Goal: Information Seeking & Learning: Check status

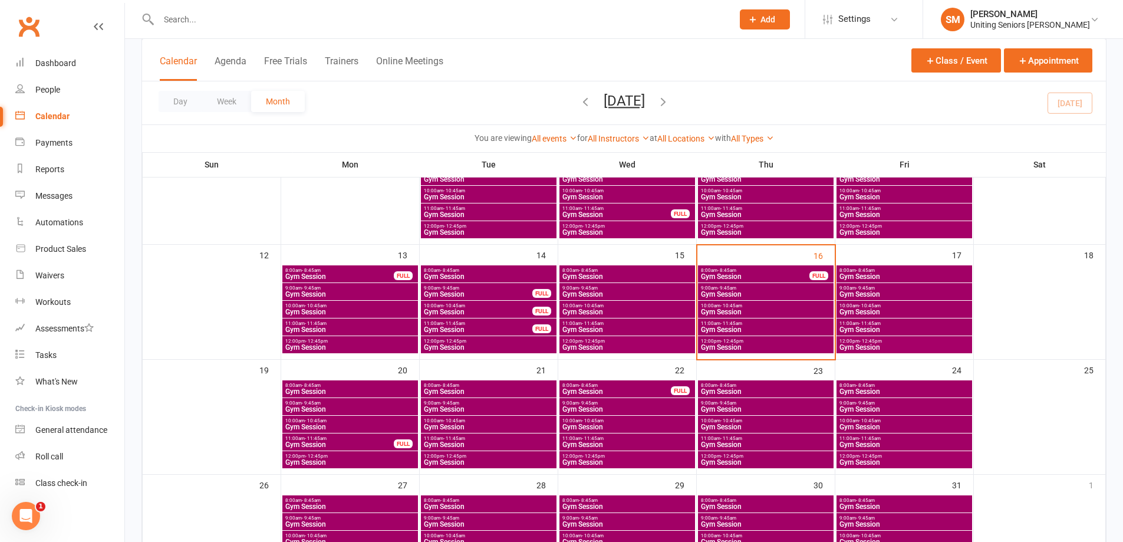
click at [791, 293] on span "Gym Session" at bounding box center [765, 294] width 131 height 7
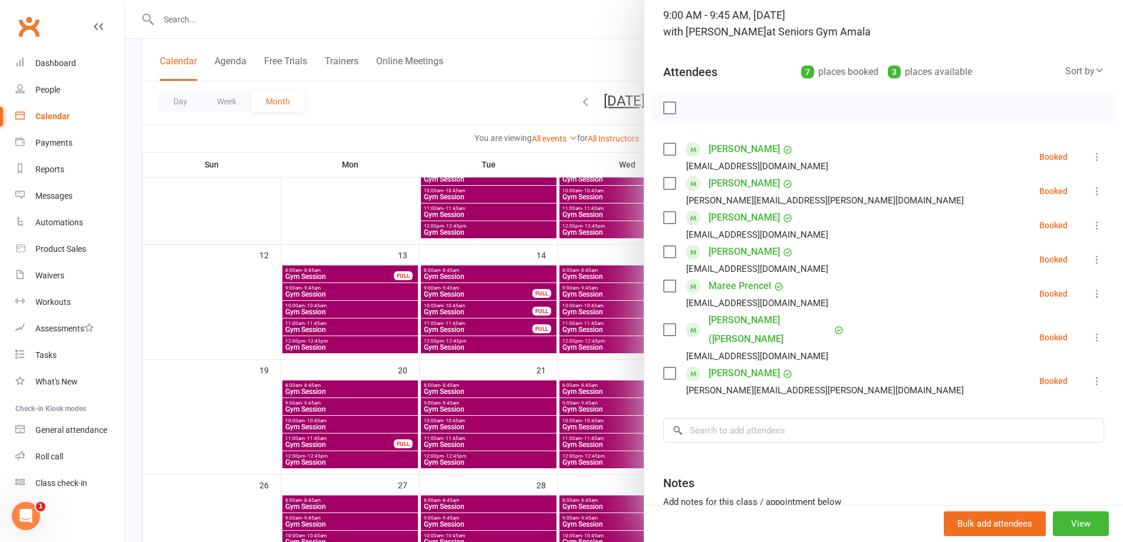
scroll to position [59, 0]
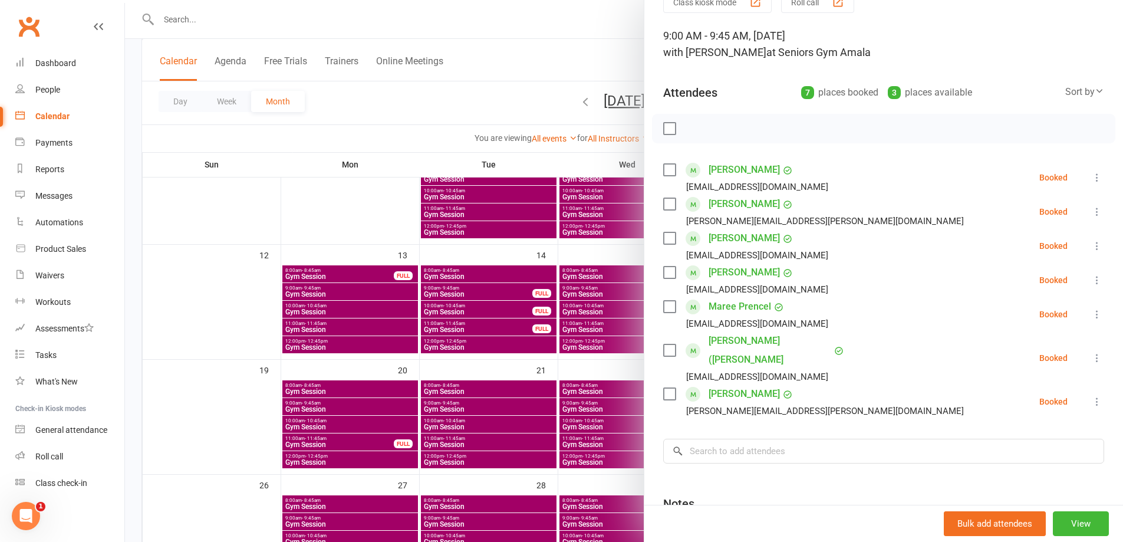
click at [581, 284] on div at bounding box center [624, 271] width 998 height 542
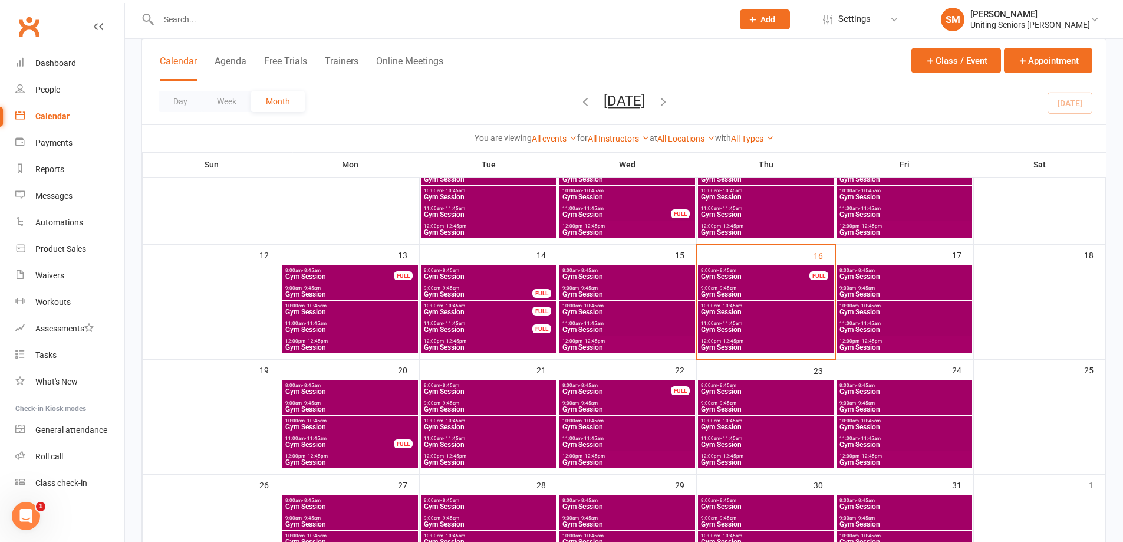
click at [743, 273] on span "Gym Session" at bounding box center [755, 276] width 110 height 7
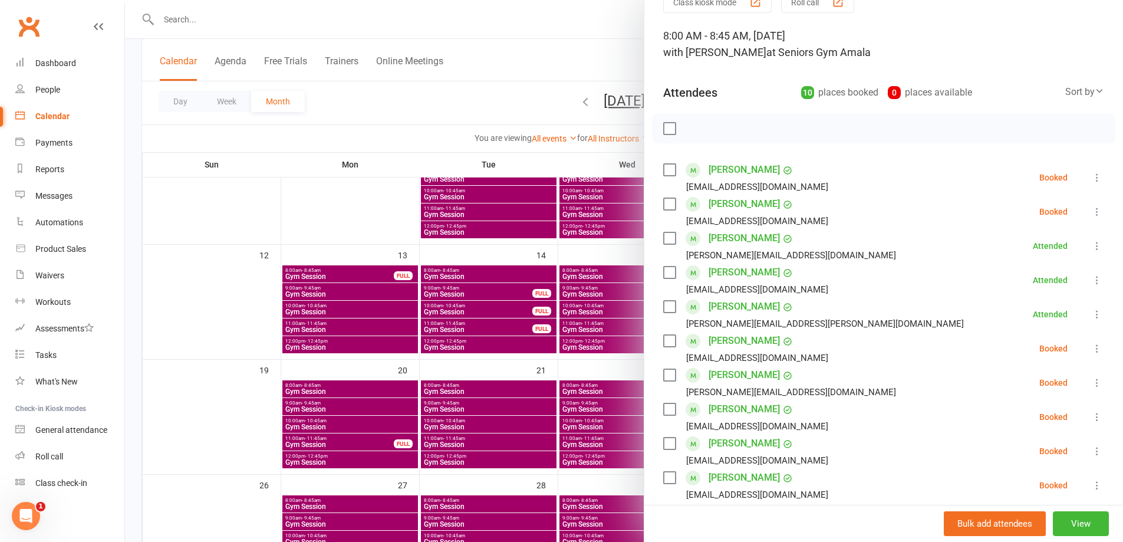
scroll to position [118, 0]
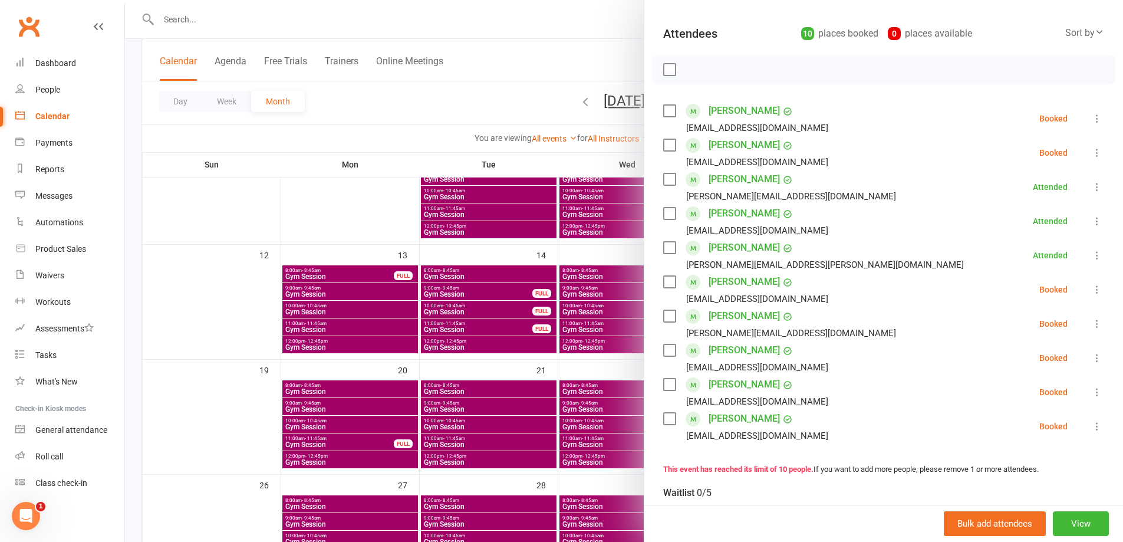
drag, startPoint x: 520, startPoint y: 236, endPoint x: 262, endPoint y: 27, distance: 331.9
click at [521, 234] on div at bounding box center [624, 271] width 998 height 542
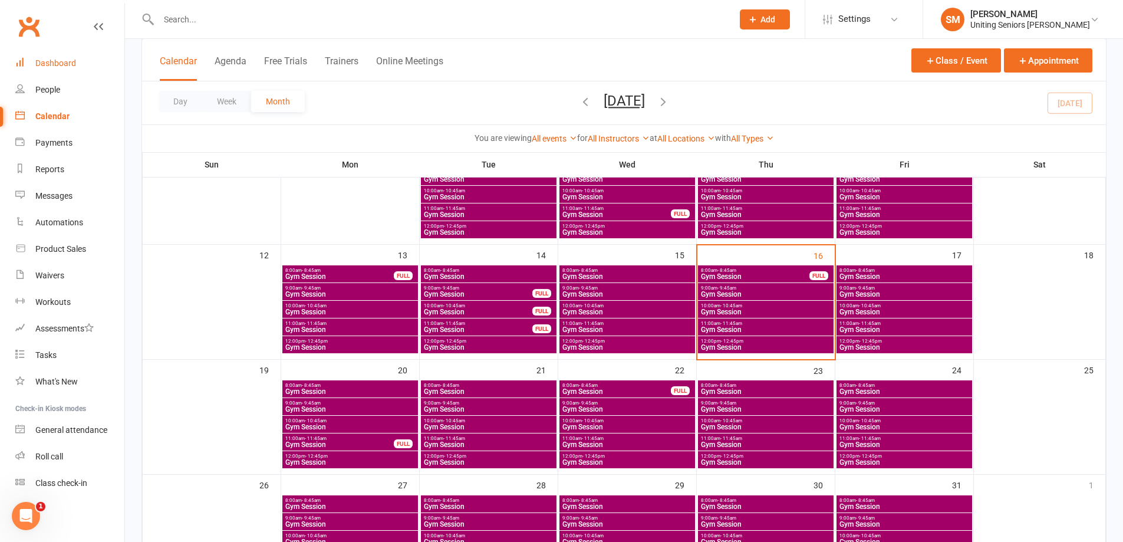
click at [83, 64] on link "Dashboard" at bounding box center [69, 63] width 109 height 27
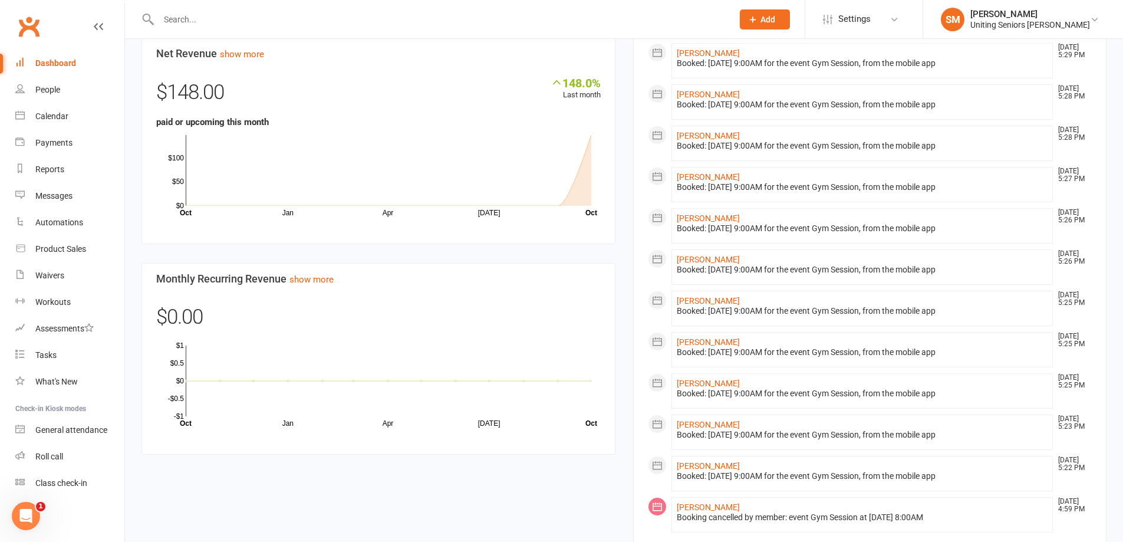
scroll to position [796, 0]
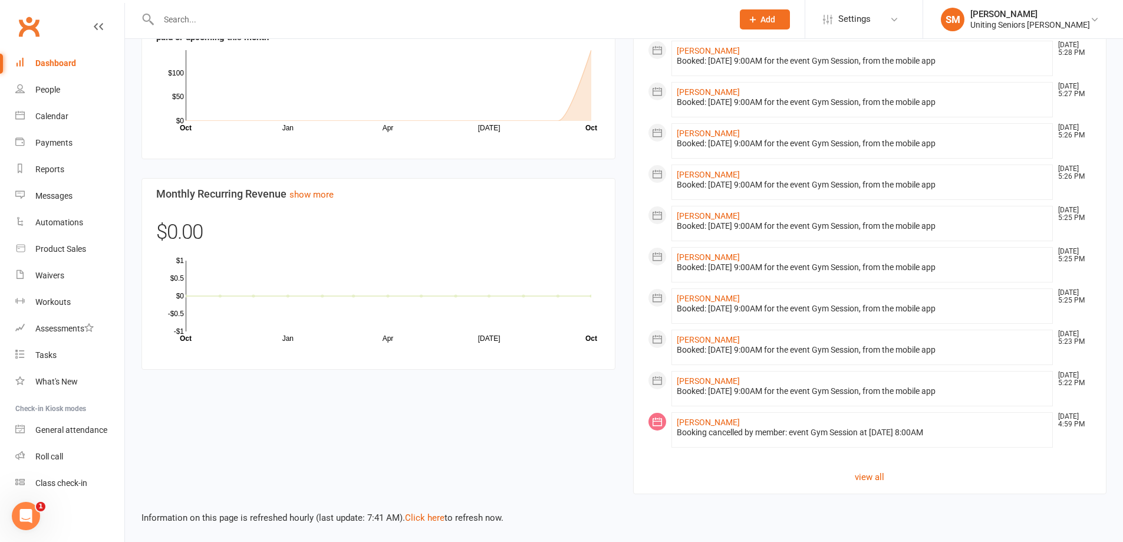
drag, startPoint x: 836, startPoint y: 428, endPoint x: 929, endPoint y: 433, distance: 92.6
click at [928, 428] on div "Booking cancelled by member: event Gym Session at [DATE] 8:00AM" at bounding box center [862, 432] width 371 height 10
click at [870, 472] on link "view all" at bounding box center [870, 477] width 444 height 14
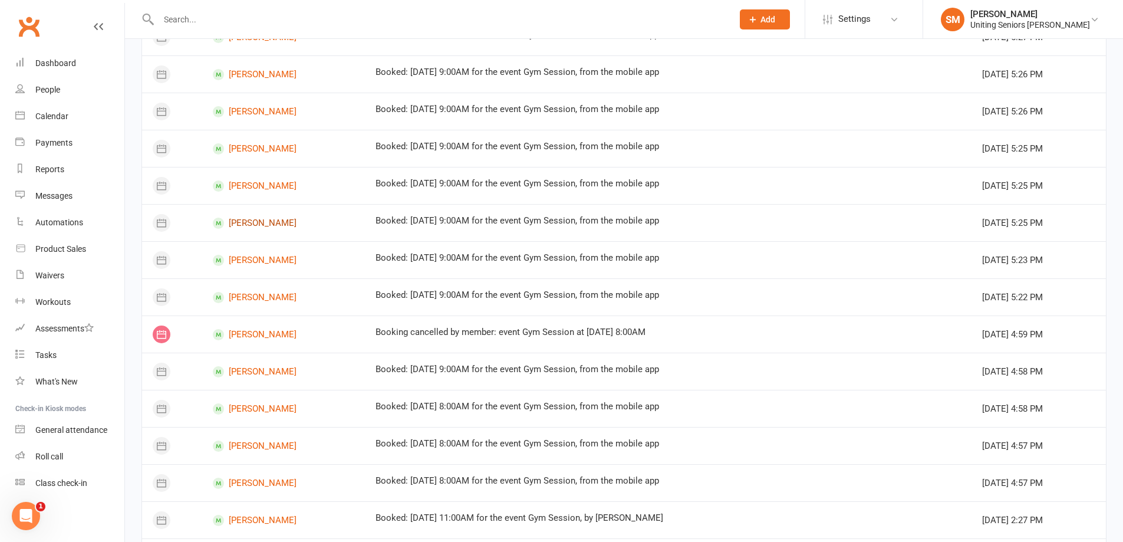
scroll to position [602, 0]
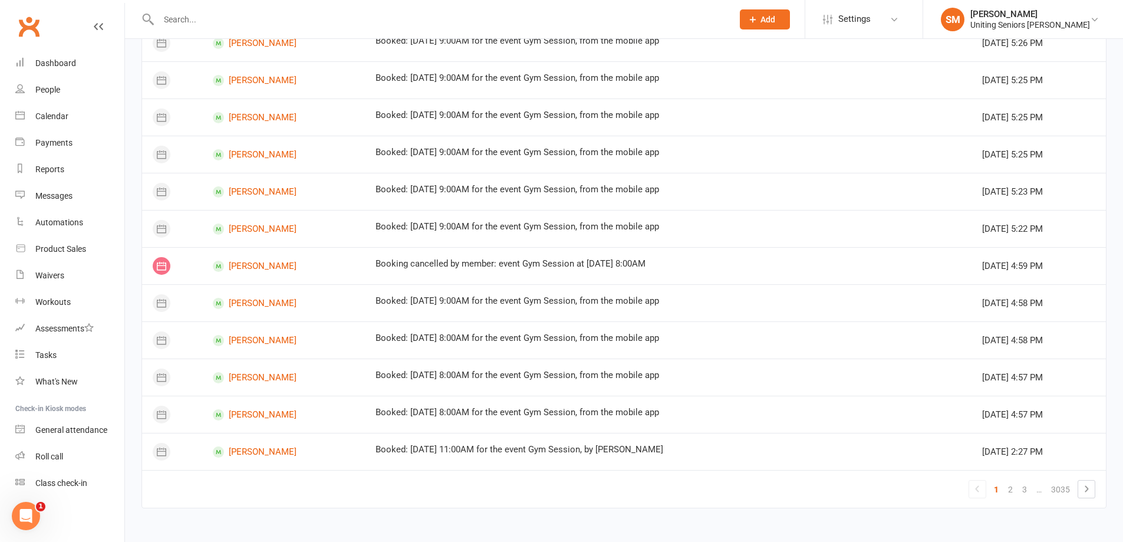
drag, startPoint x: 611, startPoint y: 451, endPoint x: 724, endPoint y: 451, distance: 112.6
click at [724, 451] on div "Booked: [DATE] 11:00AM for the event Gym Session, by [PERSON_NAME]" at bounding box center [667, 449] width 585 height 10
drag, startPoint x: 534, startPoint y: 456, endPoint x: 619, endPoint y: 456, distance: 85.5
click at [619, 456] on div "Booked: [DATE] 11:00AM for the event Gym Session, by [PERSON_NAME]" at bounding box center [667, 451] width 585 height 15
click at [1062, 450] on div "[DATE] 2:27 PM" at bounding box center [1038, 452] width 113 height 10
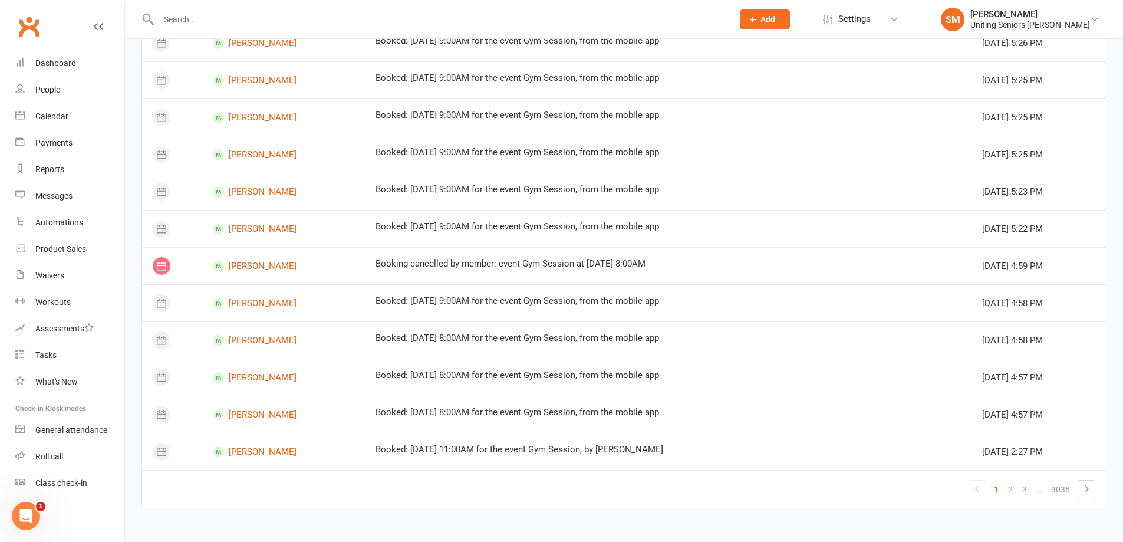
click at [1080, 487] on icon at bounding box center [1086, 488] width 14 height 14
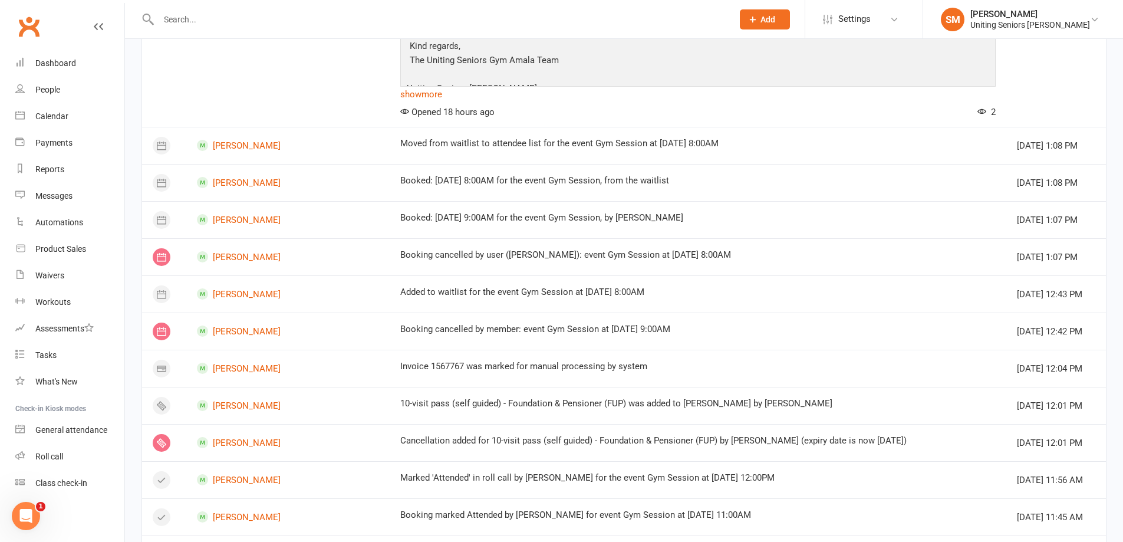
scroll to position [425, 0]
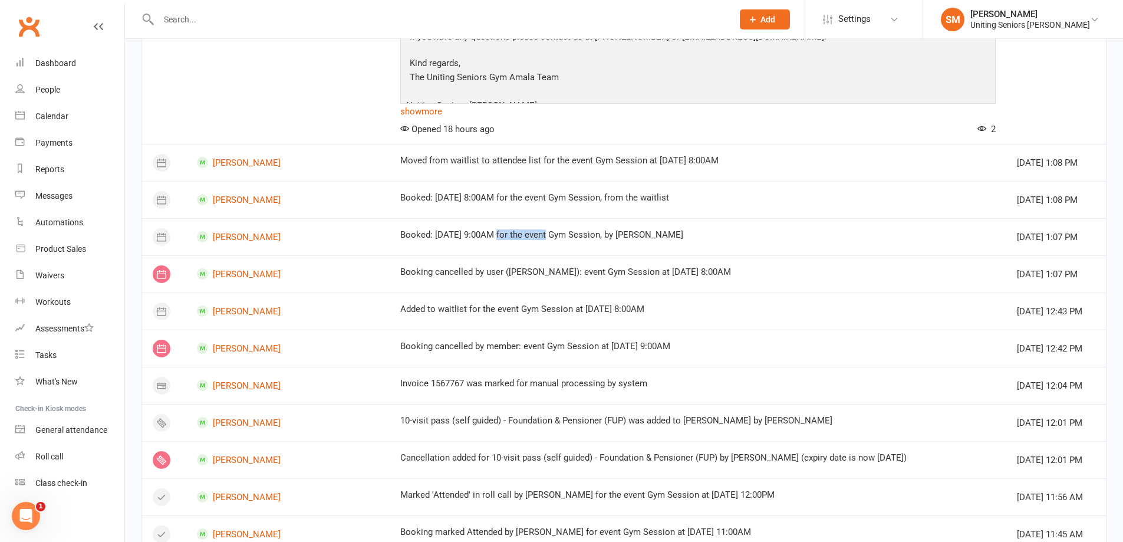
drag, startPoint x: 443, startPoint y: 233, endPoint x: 496, endPoint y: 233, distance: 53.0
click at [496, 233] on div "Booked: [DATE] 9:00AM for the event Gym Session, by [PERSON_NAME]" at bounding box center [697, 235] width 595 height 10
drag, startPoint x: 449, startPoint y: 270, endPoint x: 601, endPoint y: 270, distance: 152.0
click at [601, 270] on div "Booking cancelled by user ([PERSON_NAME]): event Gym Session at [DATE] 8:00AM" at bounding box center [697, 272] width 595 height 10
drag, startPoint x: 542, startPoint y: 238, endPoint x: 558, endPoint y: 242, distance: 16.3
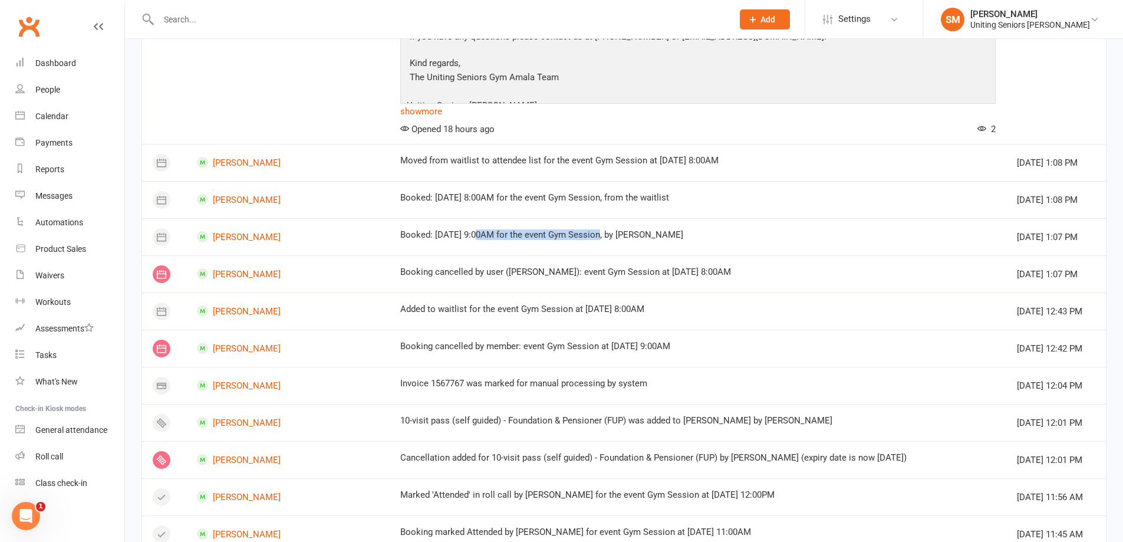
click at [553, 240] on div "Booked: [DATE] 9:00AM for the event Gym Session, by [PERSON_NAME]" at bounding box center [697, 237] width 595 height 15
click at [566, 245] on td "Booked: [DATE] 9:00AM for the event Gym Session, by [PERSON_NAME]" at bounding box center [698, 236] width 616 height 37
drag, startPoint x: 183, startPoint y: 16, endPoint x: 182, endPoint y: 31, distance: 15.4
click at [184, 16] on input "text" at bounding box center [439, 19] width 569 height 17
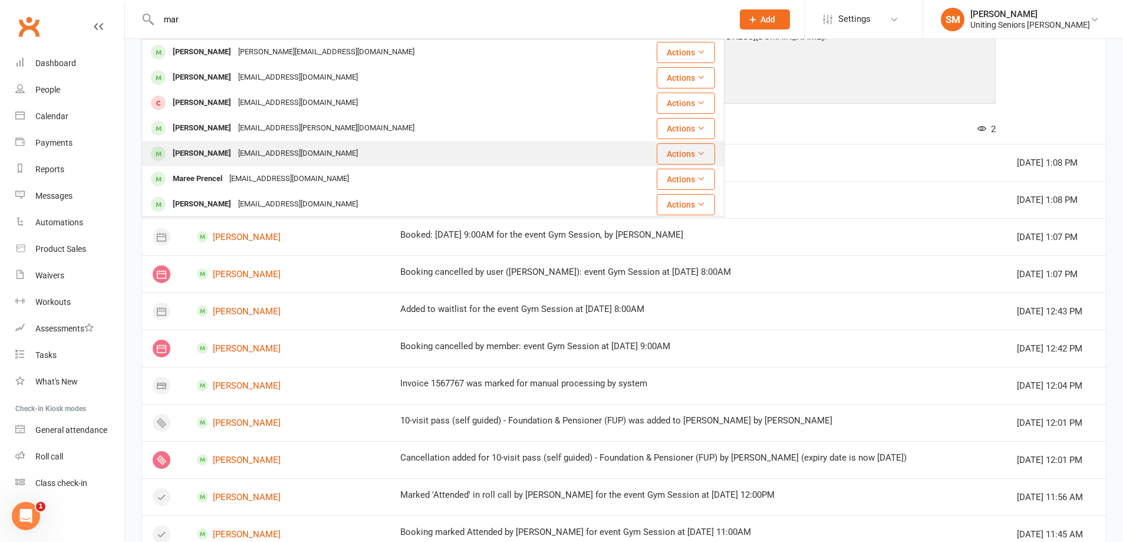
type input "mar"
click at [235, 150] on div "[EMAIL_ADDRESS][DOMAIN_NAME]" at bounding box center [298, 153] width 127 height 17
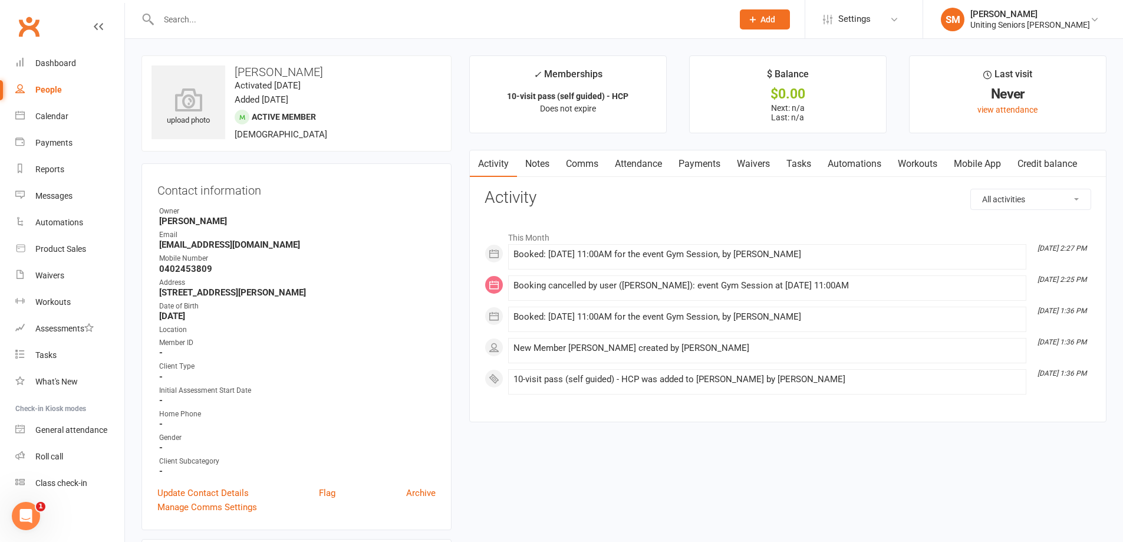
drag, startPoint x: 782, startPoint y: 282, endPoint x: 865, endPoint y: 281, distance: 82.5
click at [865, 281] on div "Booking cancelled by user ([PERSON_NAME]): event Gym Session at [DATE] 11:00AM" at bounding box center [766, 286] width 507 height 10
drag, startPoint x: 557, startPoint y: 255, endPoint x: 844, endPoint y: 259, distance: 287.0
click at [846, 258] on div "Booked: [DATE] 11:00AM for the event Gym Session, by [PERSON_NAME]" at bounding box center [766, 254] width 507 height 10
drag, startPoint x: 578, startPoint y: 378, endPoint x: 728, endPoint y: 377, distance: 150.3
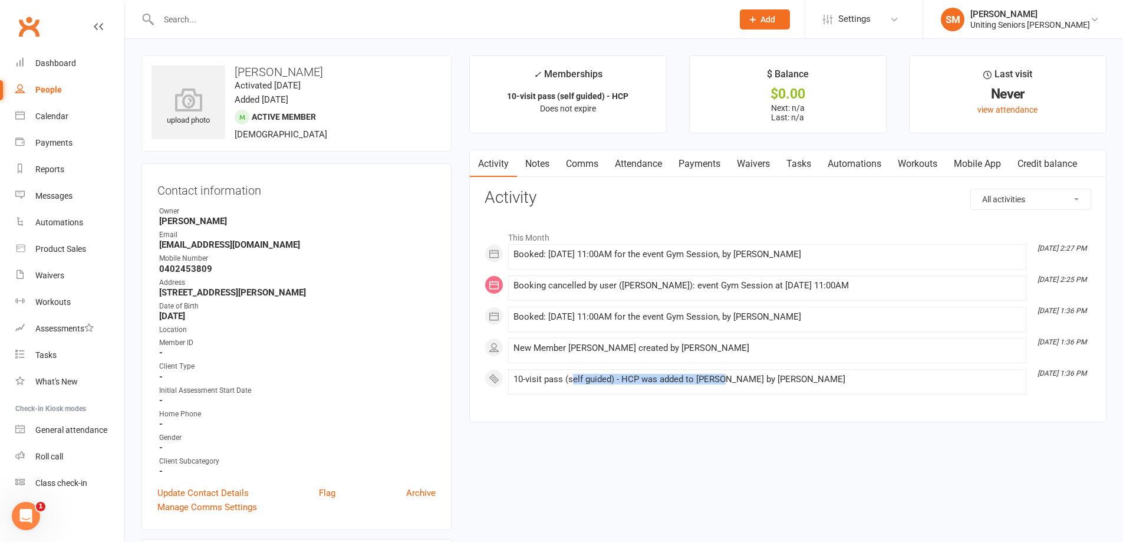
click at [724, 377] on div "10-visit pass (self guided) - HCP was added to [PERSON_NAME] by [PERSON_NAME]" at bounding box center [766, 379] width 507 height 10
click at [756, 401] on div "This Month [DATE] 2:27 PM Booked: [DATE] 11:00AM for the event Gym Session, by …" at bounding box center [787, 309] width 606 height 187
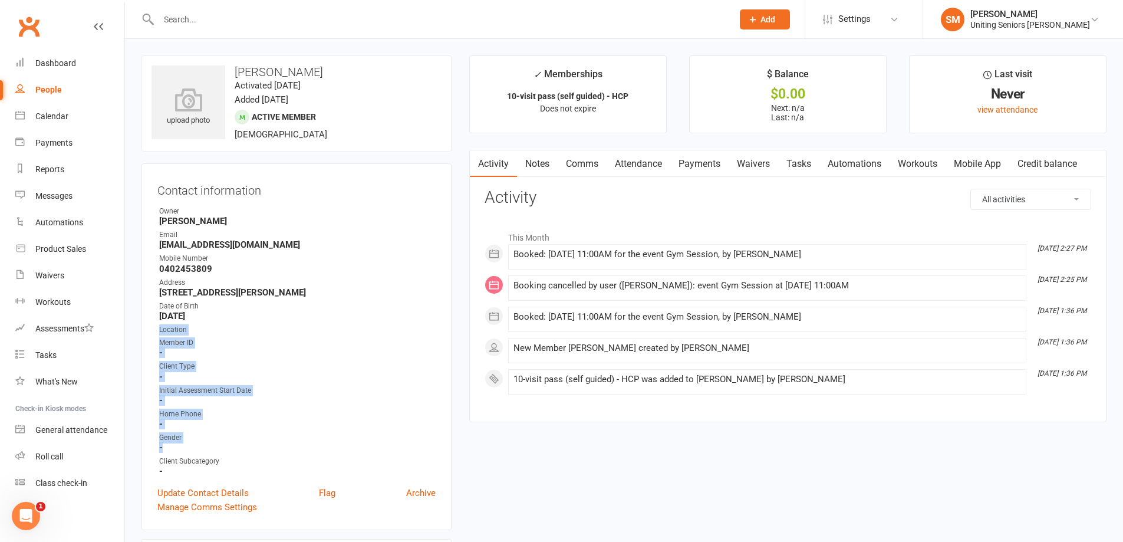
drag, startPoint x: 209, startPoint y: 450, endPoint x: 148, endPoint y: 323, distance: 140.7
click at [148, 323] on div "Contact information Owner [PERSON_NAME] Email [EMAIL_ADDRESS][DOMAIN_NAME] Mobi…" at bounding box center [296, 346] width 310 height 367
click at [381, 428] on strong "-" at bounding box center [297, 423] width 276 height 11
